Goal: Task Accomplishment & Management: Manage account settings

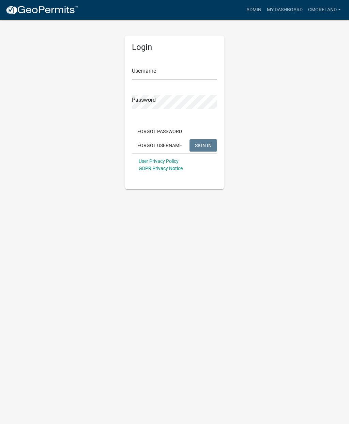
click at [165, 69] on input "Username" at bounding box center [174, 73] width 85 height 14
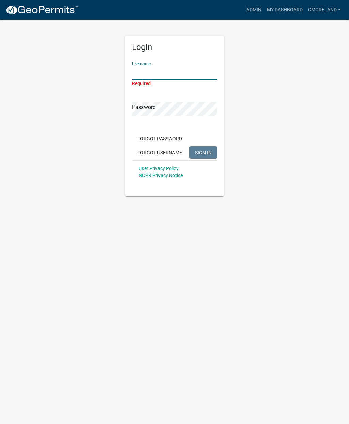
type input "Cmoreland"
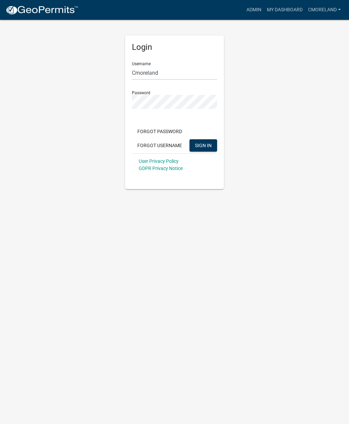
click at [207, 144] on span "SIGN IN" at bounding box center [203, 144] width 17 height 5
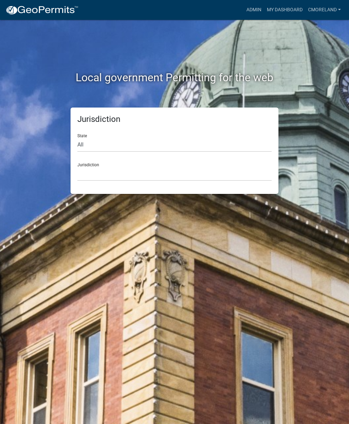
click at [252, 6] on link "Admin" at bounding box center [254, 9] width 20 height 13
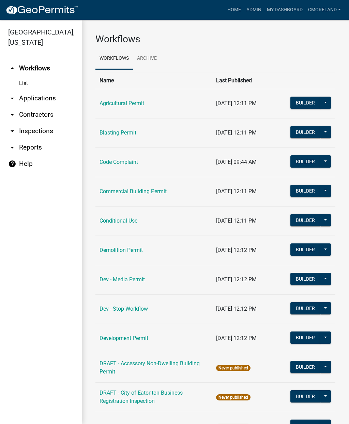
click at [41, 131] on link "arrow_drop_down Inspections" at bounding box center [41, 131] width 82 height 16
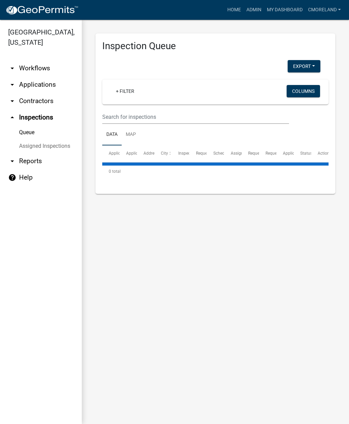
select select "2: 50"
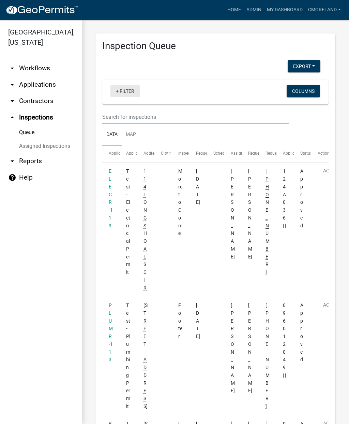
click at [128, 92] on link "+ Filter" at bounding box center [125, 91] width 29 height 12
